Goal: Information Seeking & Learning: Learn about a topic

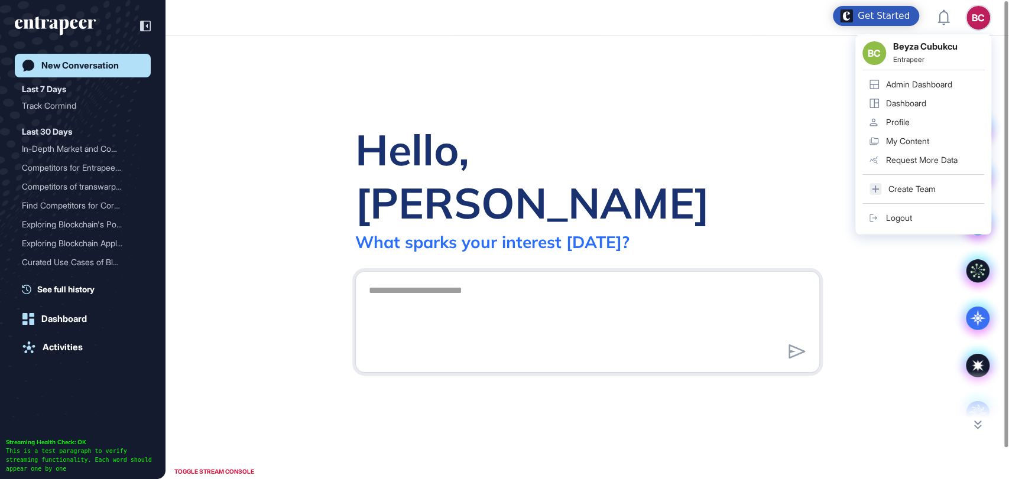
click at [912, 78] on link "Admin Dashboard" at bounding box center [923, 84] width 122 height 19
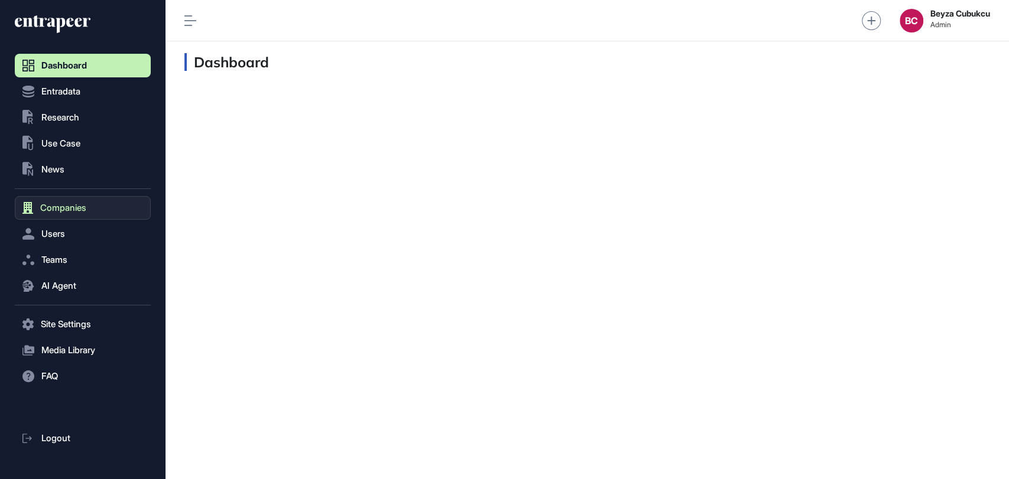
click at [72, 205] on span "Companies" at bounding box center [63, 207] width 46 height 9
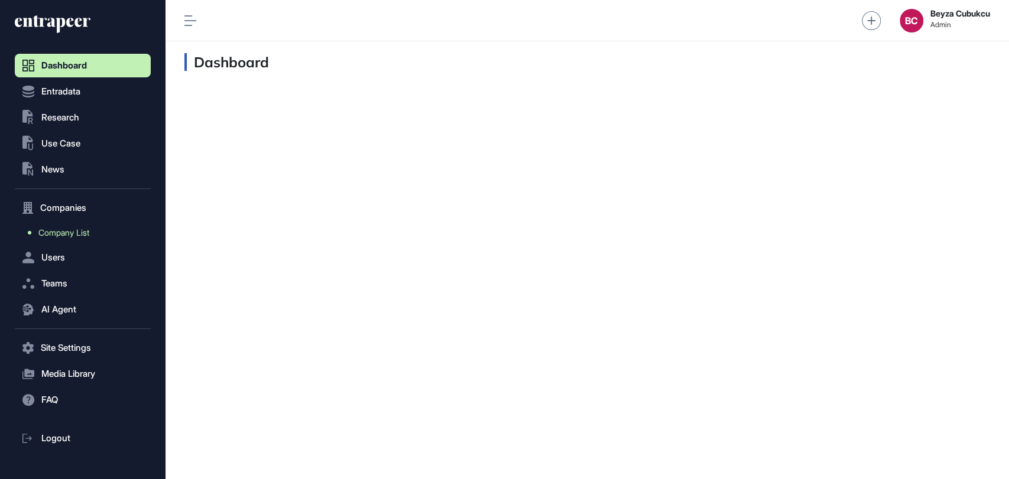
click at [71, 226] on link "Company List" at bounding box center [86, 232] width 130 height 21
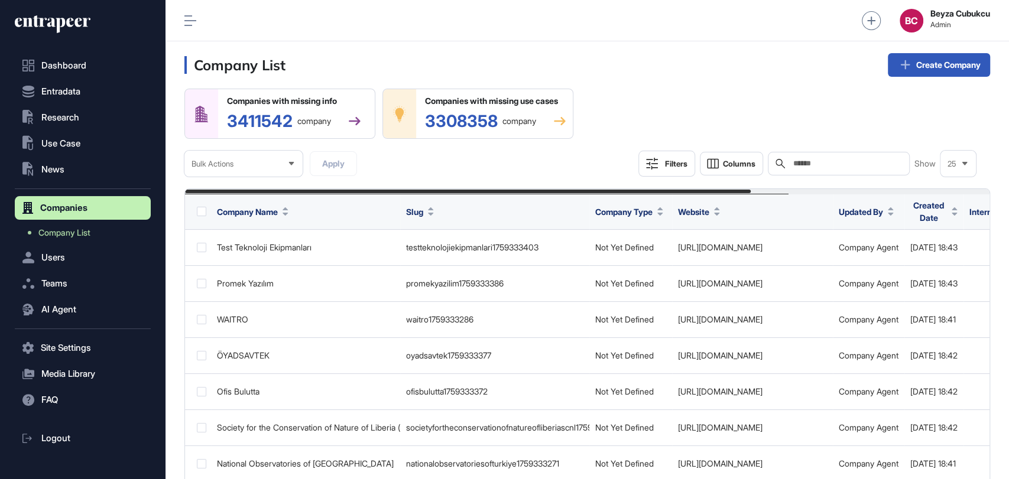
click at [799, 168] on input "text" at bounding box center [847, 163] width 110 height 9
paste input "******"
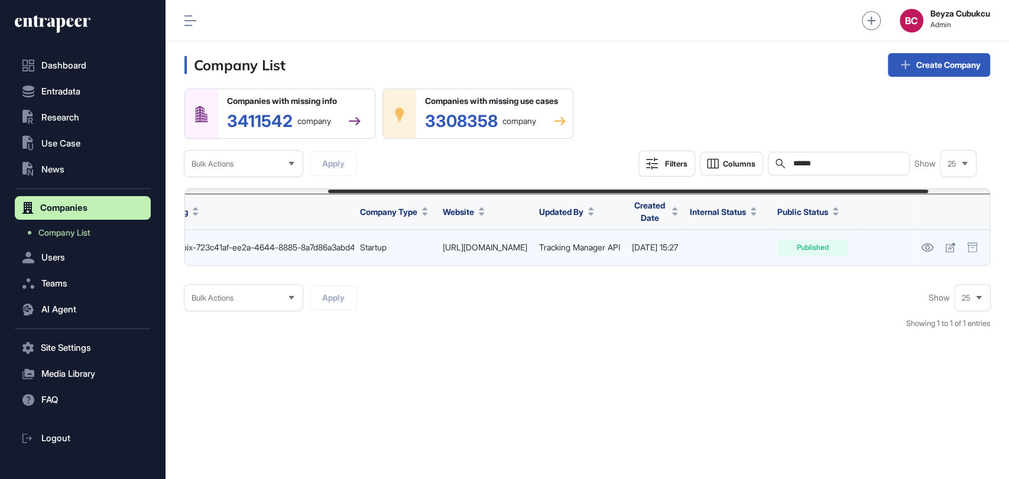
scroll to position [0, 274]
type input "******"
click at [930, 250] on icon at bounding box center [927, 248] width 12 height 8
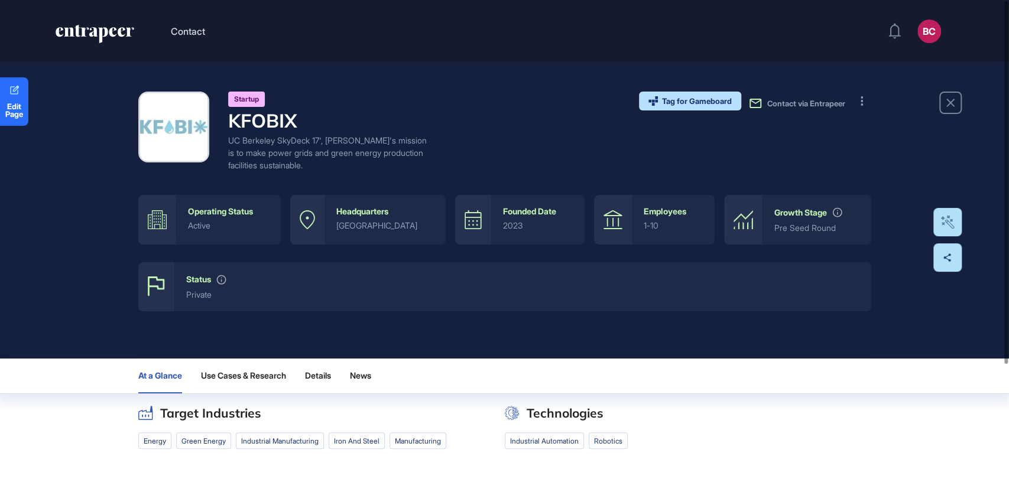
scroll to position [151, 0]
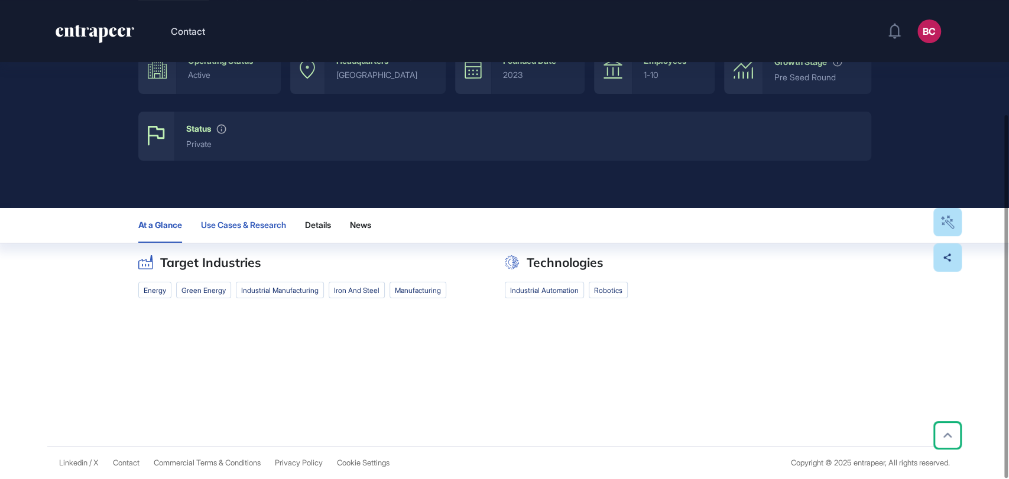
click at [243, 224] on span "Use Cases & Research" at bounding box center [243, 224] width 85 height 9
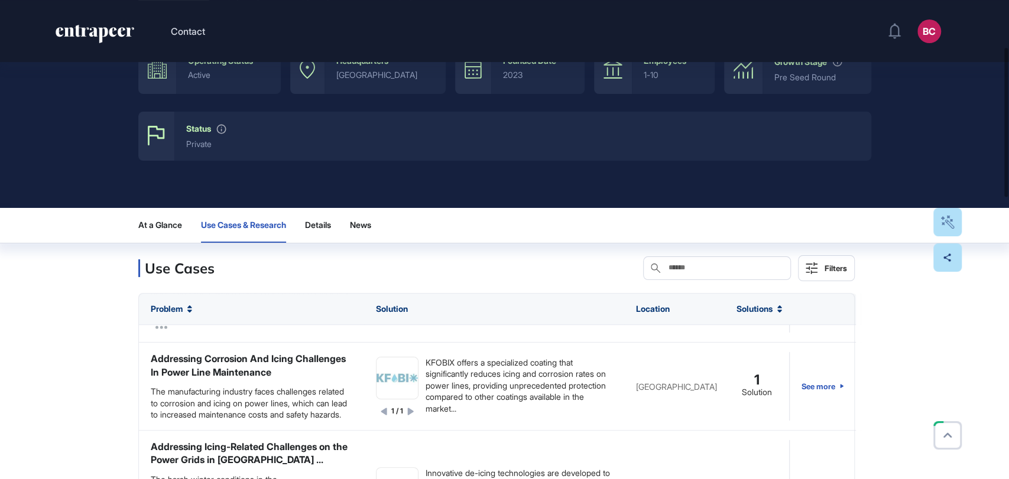
scroll to position [0, 0]
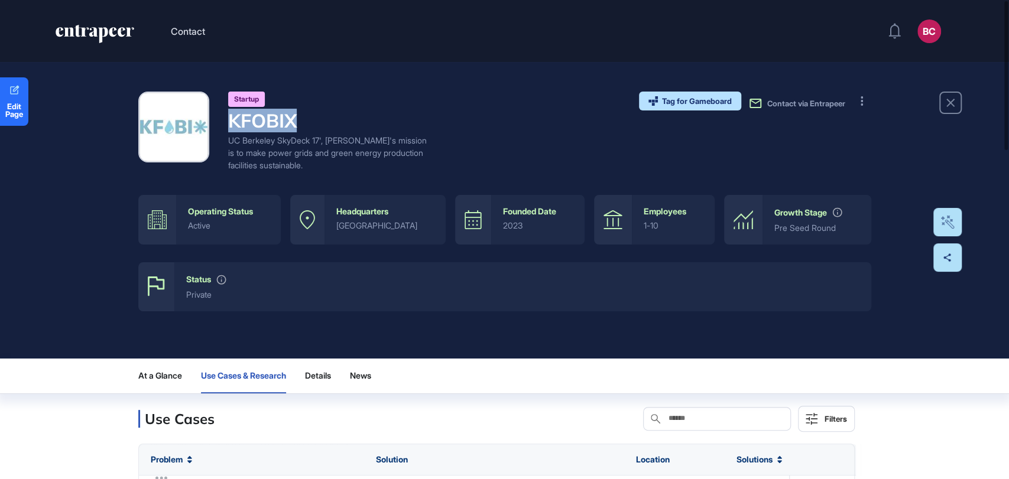
drag, startPoint x: 304, startPoint y: 122, endPoint x: 231, endPoint y: 125, distance: 72.8
click at [231, 125] on h4 "KFOBIX" at bounding box center [328, 120] width 201 height 22
copy h4 "KFOBIX"
drag, startPoint x: 93, startPoint y: 28, endPoint x: 283, endPoint y: 113, distance: 208.0
click at [93, 28] on icon "entrapeer-logo" at bounding box center [94, 34] width 81 height 19
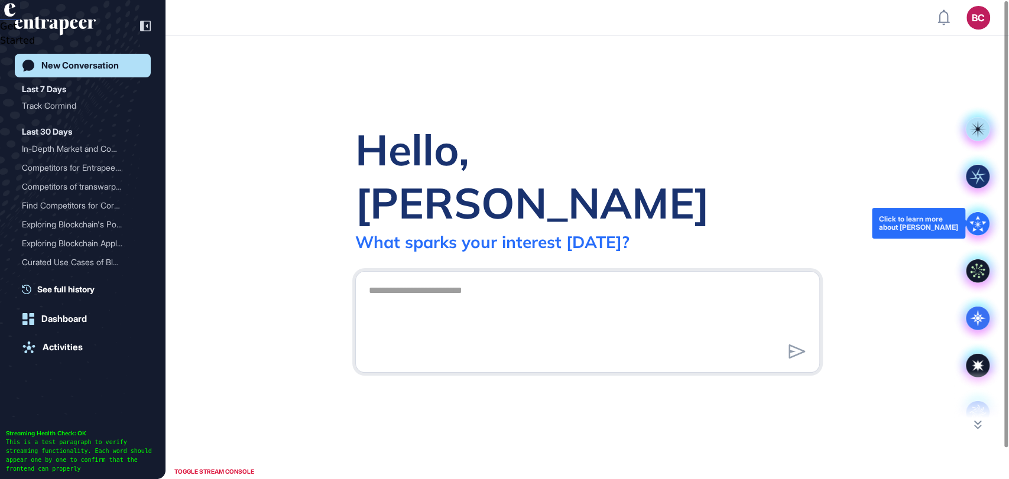
click at [976, 222] on icon at bounding box center [978, 224] width 24 height 24
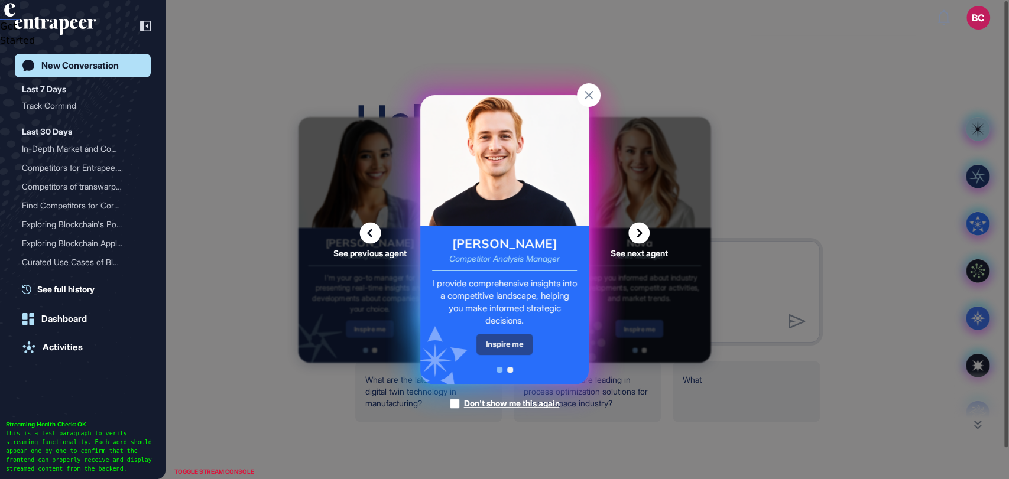
click at [493, 343] on div "Inspire me" at bounding box center [504, 344] width 56 height 21
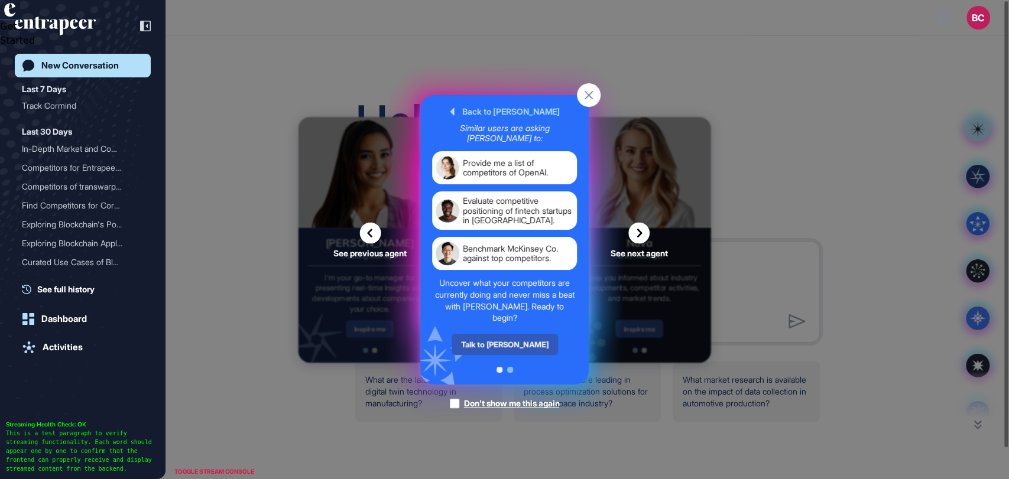
click at [493, 343] on div "Talk to Nash" at bounding box center [505, 344] width 106 height 21
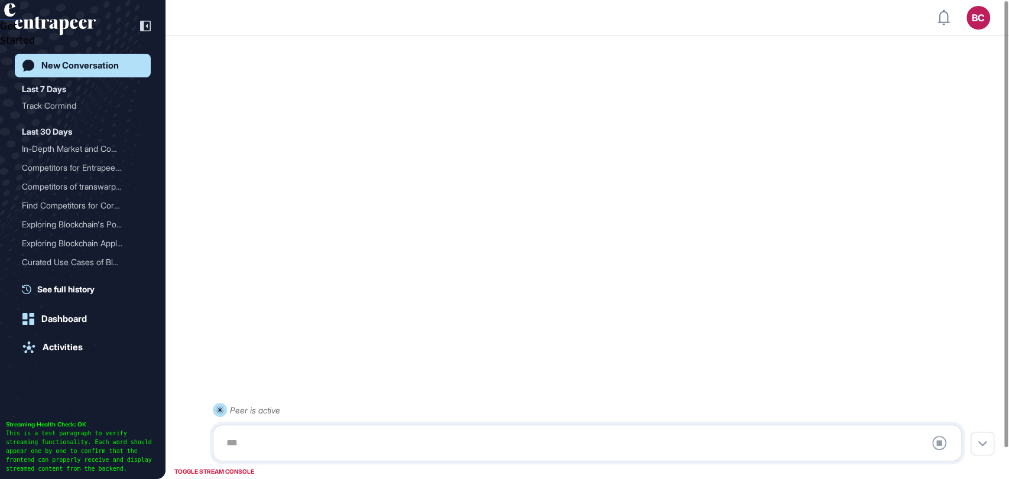
click at [319, 436] on div at bounding box center [587, 444] width 736 height 24
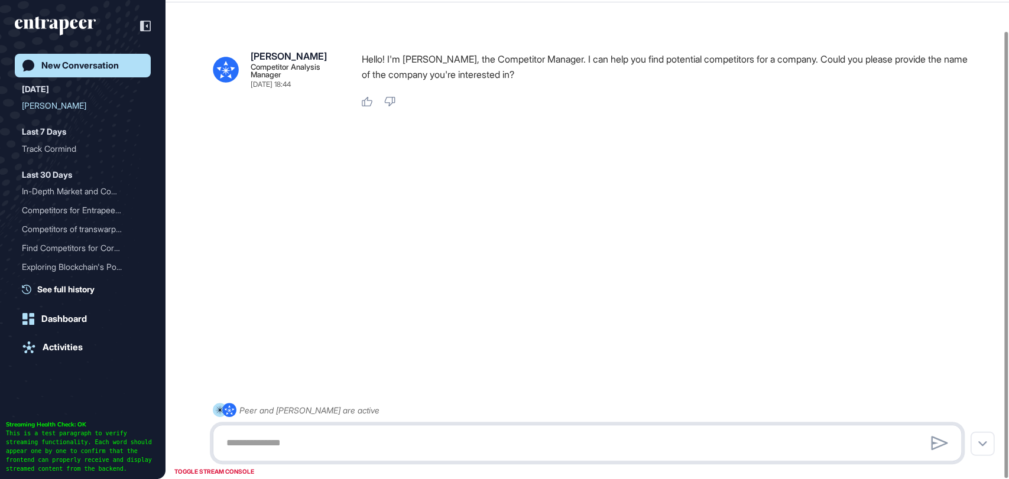
click at [270, 442] on textarea at bounding box center [587, 444] width 736 height 24
paste textarea "******"
click at [225, 440] on textarea "******" at bounding box center [587, 444] width 736 height 24
type textarea "**********"
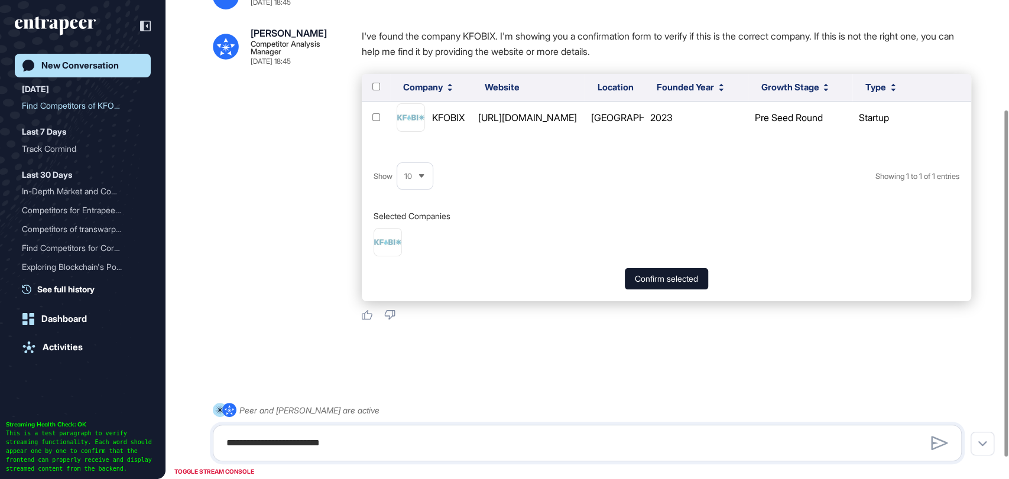
scroll to position [180, 0]
click at [676, 267] on div "Company Website Location Founded Year Growth Stage Type KFOBIX https://www.kfob…" at bounding box center [666, 187] width 609 height 228
click at [670, 277] on button "Confirm selected" at bounding box center [666, 278] width 83 height 21
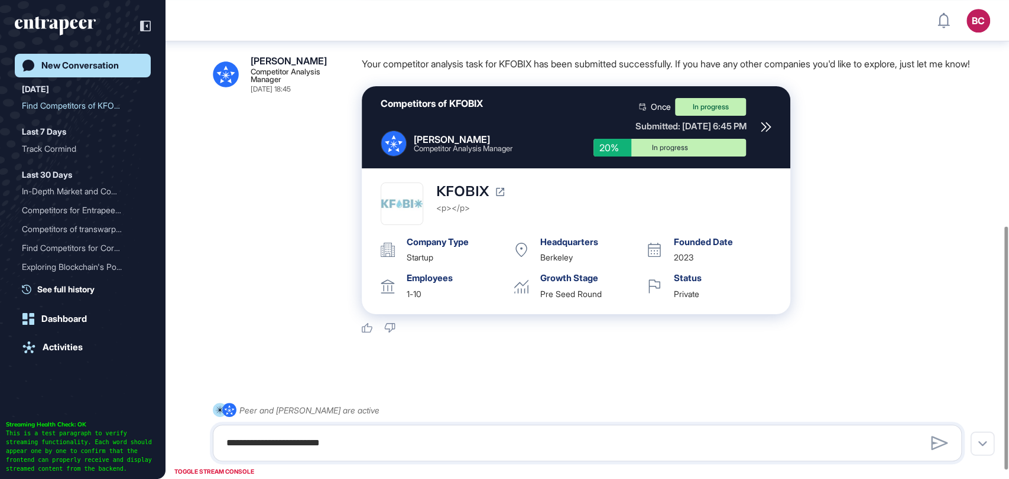
scroll to position [463, 0]
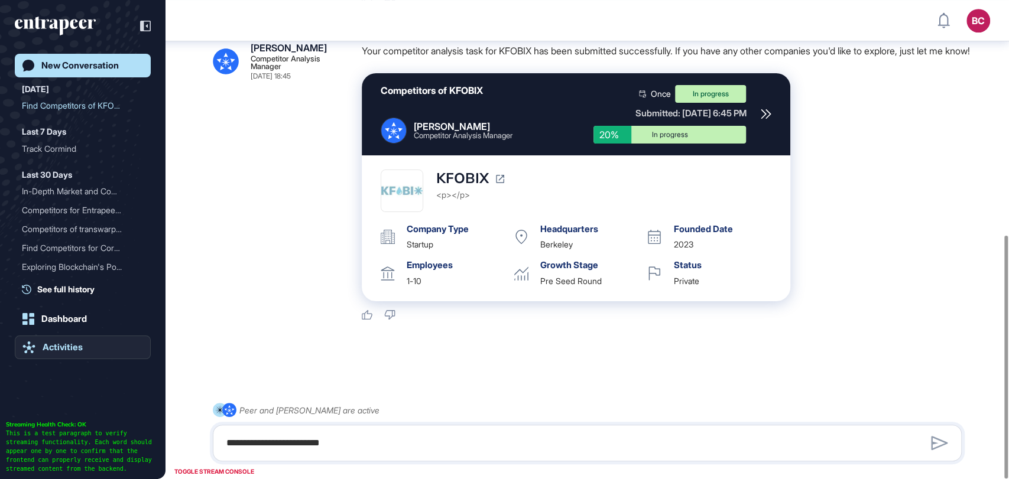
click at [74, 343] on div "Activities" at bounding box center [63, 347] width 40 height 11
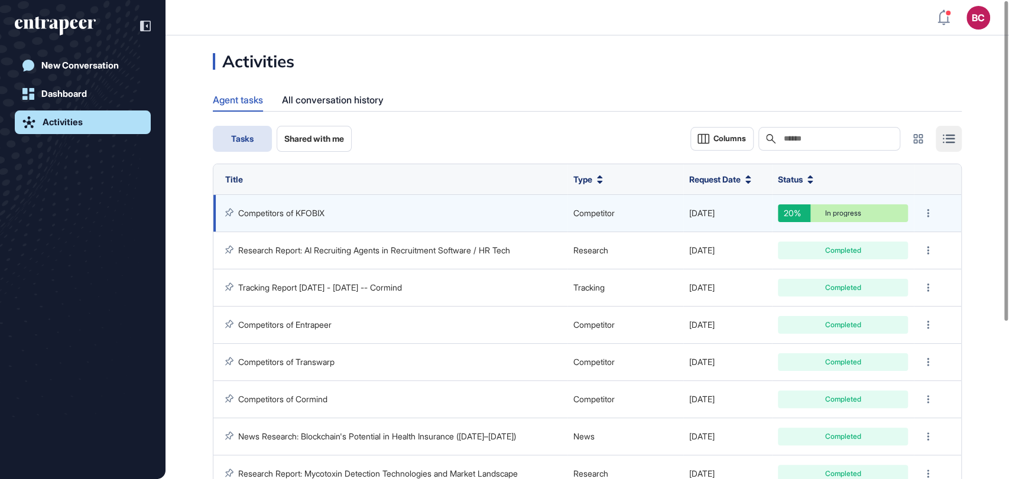
click at [307, 216] on link "Competitors of KFOBIX" at bounding box center [281, 213] width 86 height 10
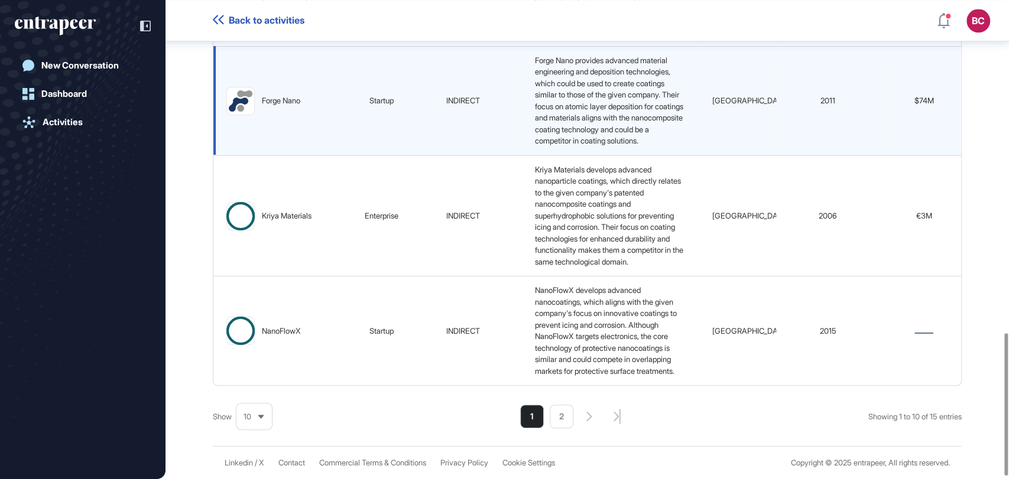
scroll to position [1125, 0]
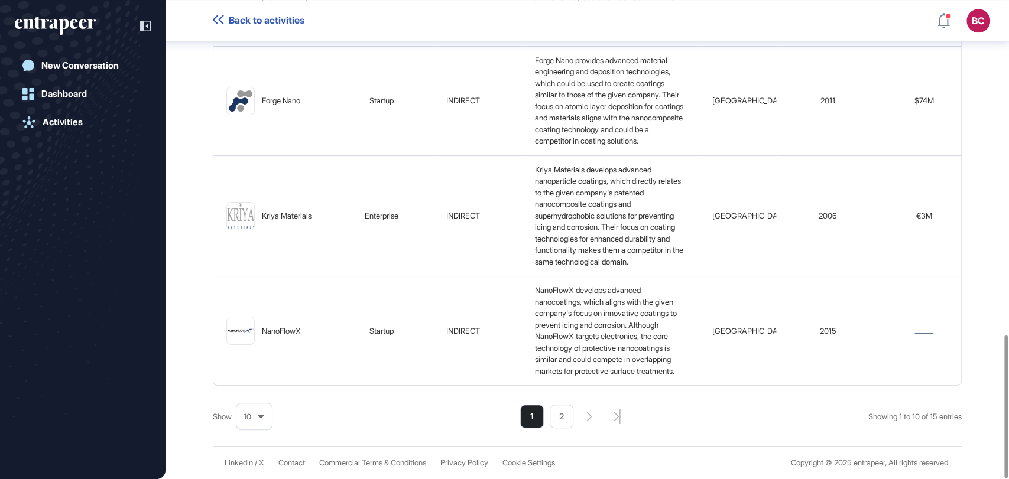
click at [269, 422] on div "10" at bounding box center [253, 417] width 35 height 23
click at [258, 369] on li "50" at bounding box center [254, 372] width 28 height 24
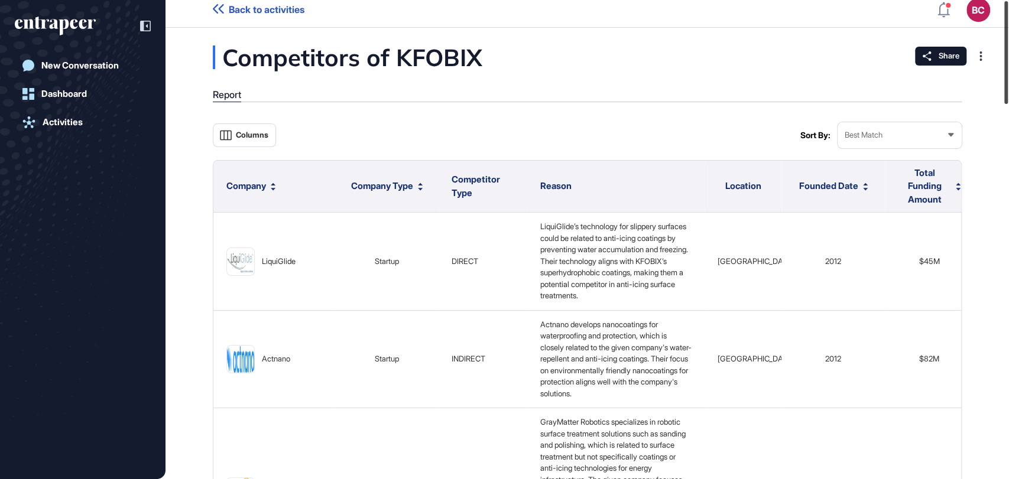
scroll to position [0, 0]
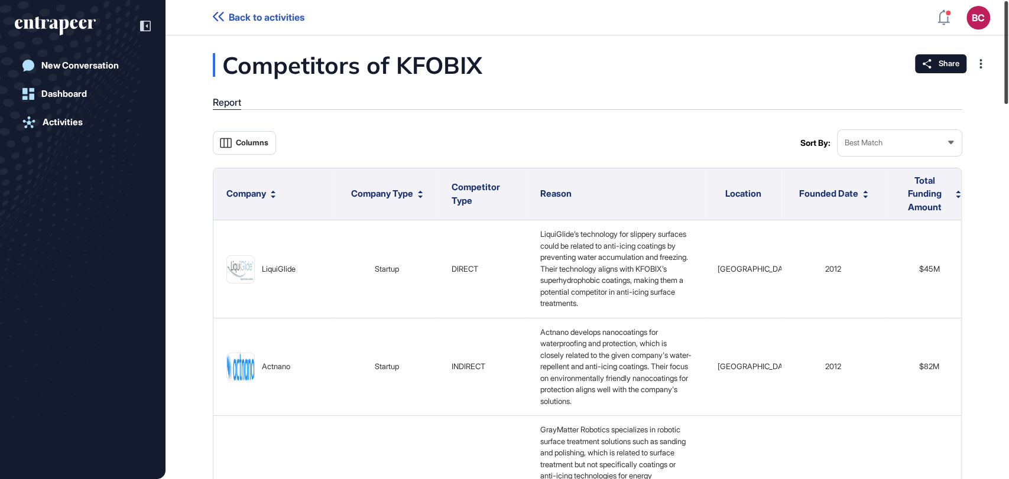
drag, startPoint x: 1008, startPoint y: 111, endPoint x: 1008, endPoint y: 13, distance: 98.1
click at [1008, 13] on div at bounding box center [1006, 52] width 4 height 103
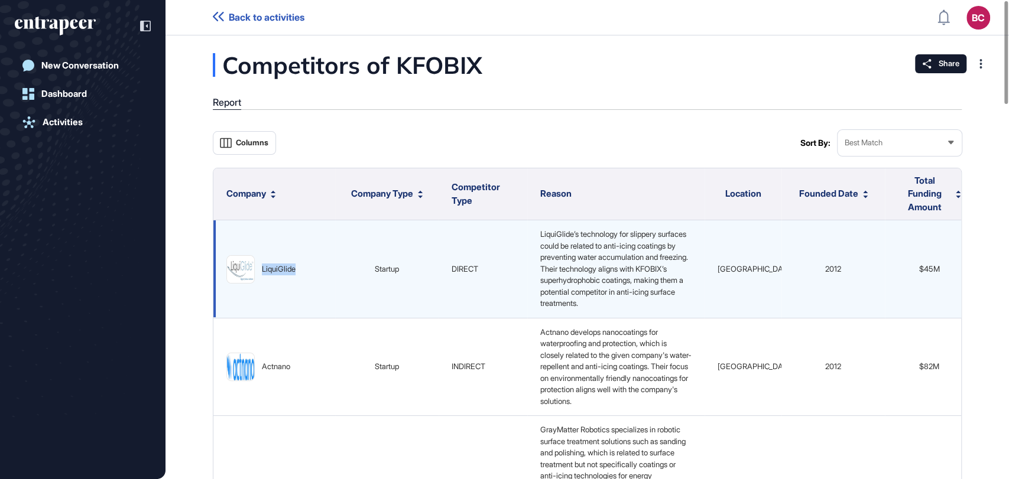
drag, startPoint x: 302, startPoint y: 271, endPoint x: 261, endPoint y: 283, distance: 43.2
click at [261, 283] on div "LiquiGlide" at bounding box center [274, 269] width 96 height 28
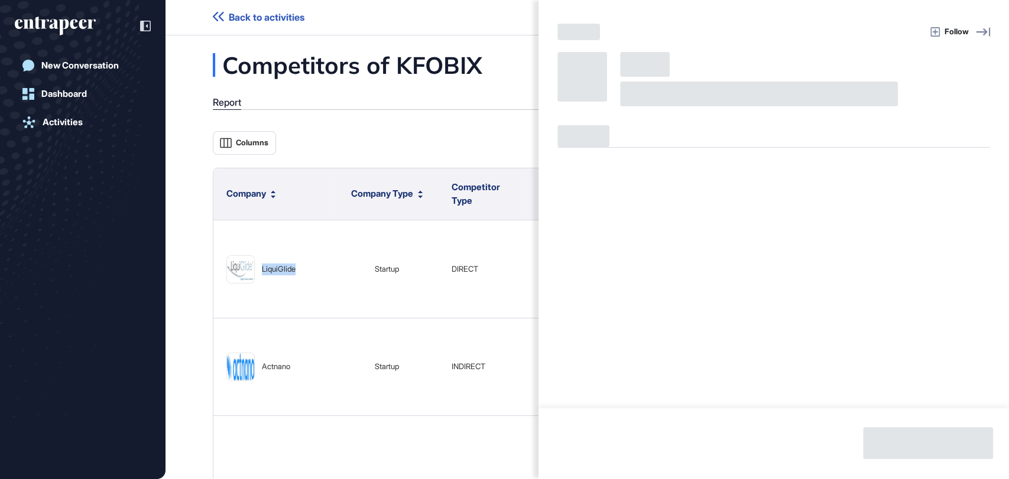
copy div "LiquiGlide"
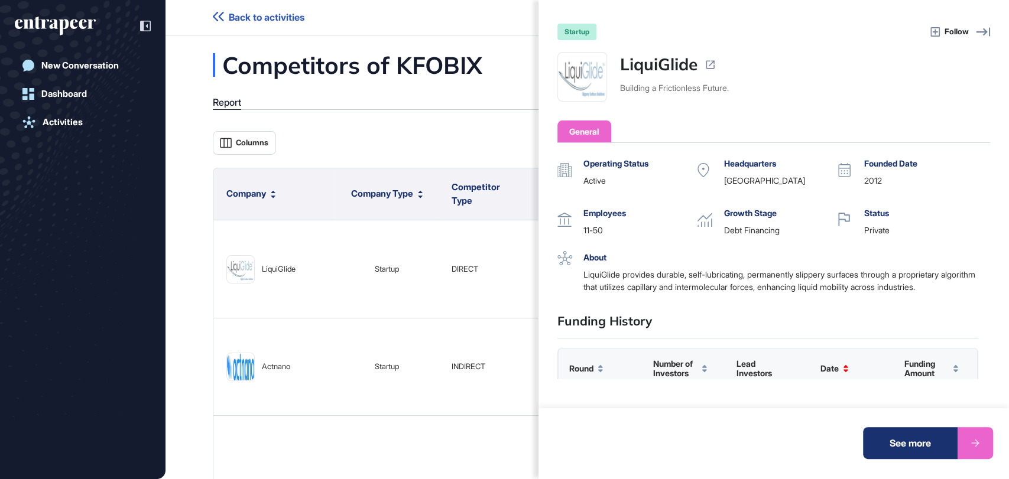
click at [416, 137] on div "startup Follow LiquiGlide Building a Frictionless Future. General Operating Sta…" at bounding box center [504, 239] width 1009 height 479
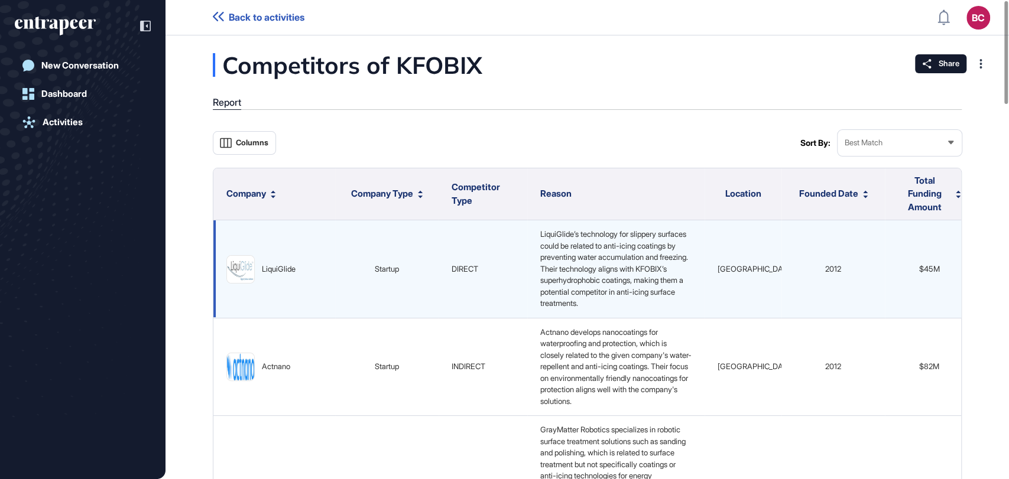
click at [282, 272] on div "LiquiGlide" at bounding box center [279, 270] width 34 height 12
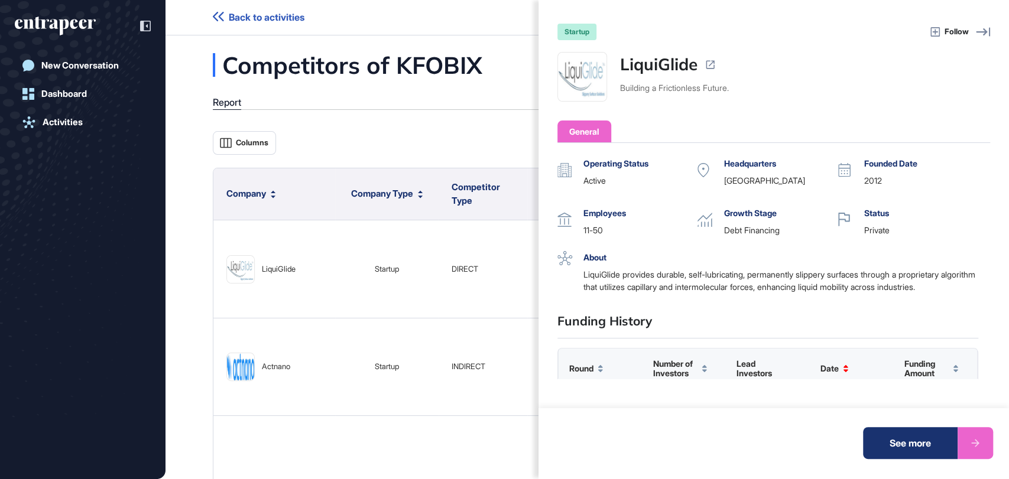
click at [894, 442] on div "See more" at bounding box center [910, 443] width 95 height 32
click at [331, 121] on div "startup Follow LiquiGlide Building a Frictionless Future. General Operating Sta…" at bounding box center [504, 239] width 1009 height 479
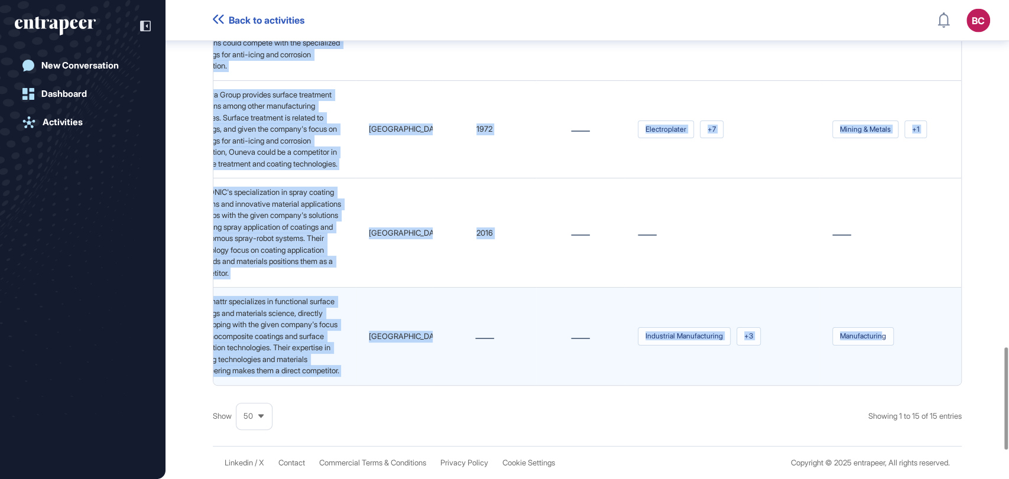
scroll to position [1752, 0]
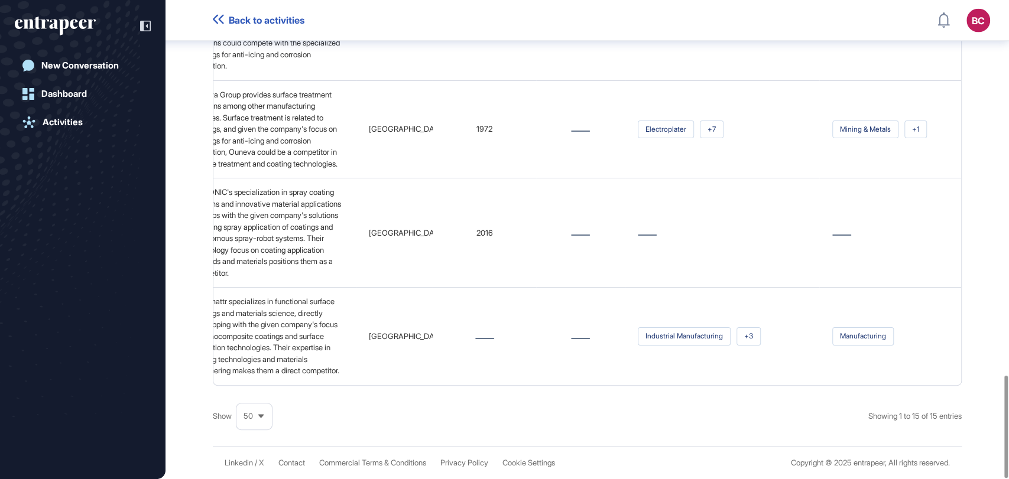
drag, startPoint x: 220, startPoint y: 193, endPoint x: 979, endPoint y: 347, distance: 773.9
copy thead
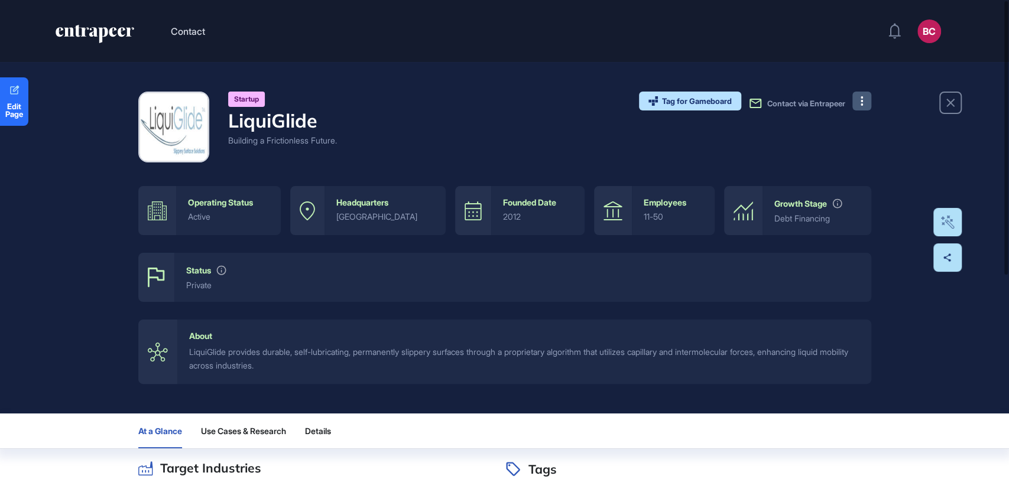
click at [860, 108] on button at bounding box center [861, 101] width 19 height 19
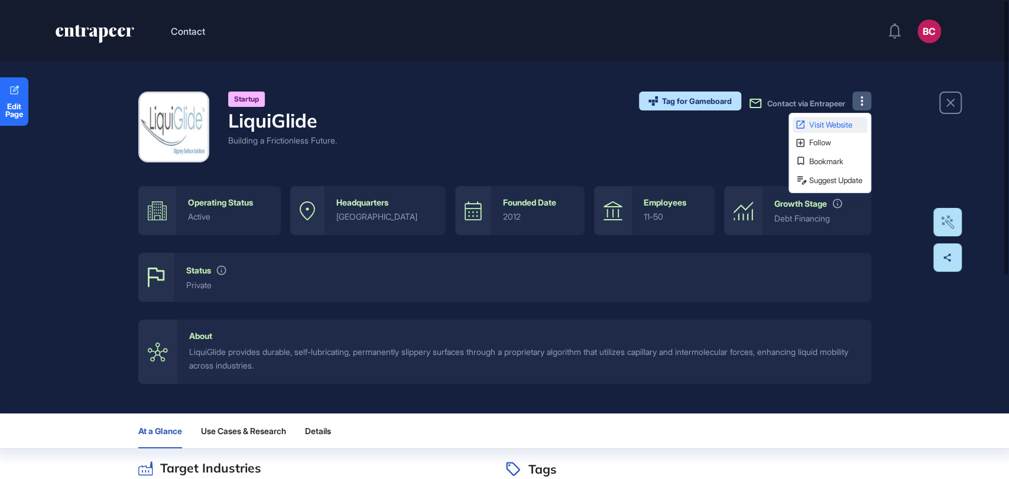
click at [835, 117] on link "Visit Website" at bounding box center [830, 125] width 74 height 16
